Goal: Task Accomplishment & Management: Use online tool/utility

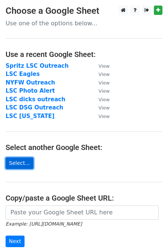
click at [24, 164] on link "Select..." at bounding box center [20, 164] width 28 height 12
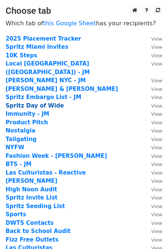
click at [40, 103] on strong "Spritz Day of Wide" at bounding box center [35, 106] width 59 height 7
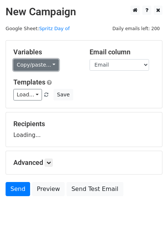
click at [33, 63] on link "Copy/paste..." at bounding box center [35, 65] width 45 height 12
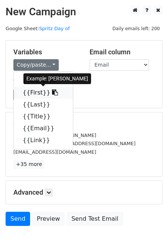
click at [37, 90] on link "{{First}}" at bounding box center [43, 93] width 59 height 12
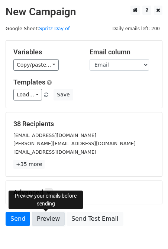
click at [43, 220] on link "Preview" at bounding box center [48, 219] width 33 height 14
